Goal: Find contact information: Find contact information

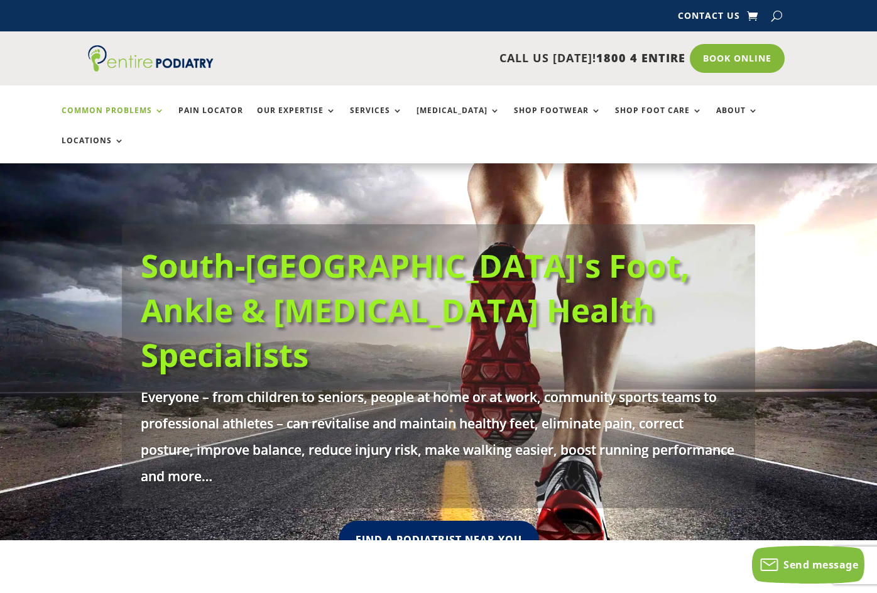
click at [154, 109] on link "Common Problems" at bounding box center [113, 119] width 103 height 27
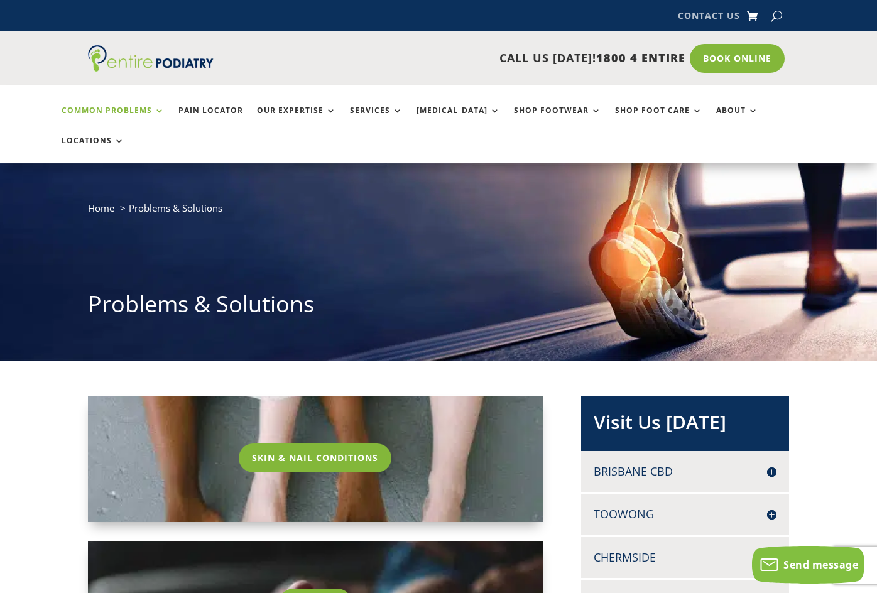
click at [684, 11] on link "Contact Us" at bounding box center [709, 18] width 62 height 14
